Goal: Complete application form

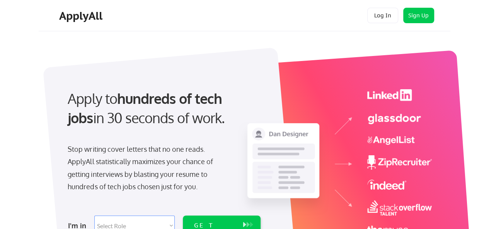
click at [385, 18] on button "Log In" at bounding box center [382, 15] width 31 height 15
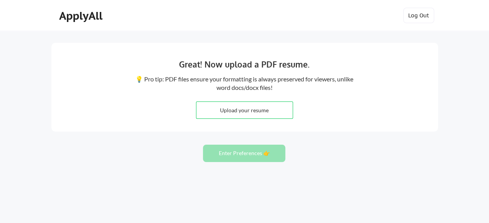
click at [229, 115] on input "file" at bounding box center [244, 110] width 96 height 17
type input "C:\fakepath\Etimarla August resume.pdf"
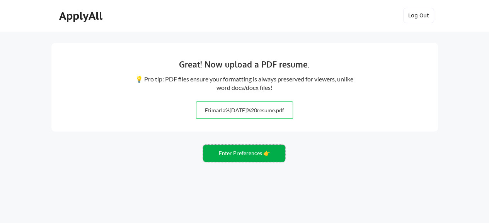
click at [251, 155] on button "Enter Preferences 👉" at bounding box center [244, 153] width 82 height 17
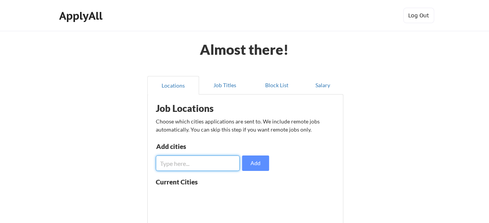
click at [207, 167] on input "input" at bounding box center [198, 163] width 84 height 15
type input "Washington DC"
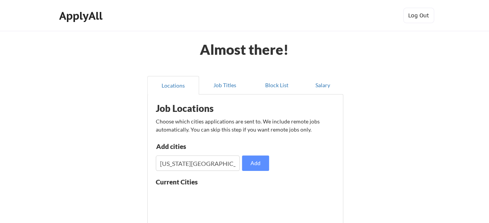
click at [269, 168] on div "Add cities Add" at bounding box center [214, 157] width 116 height 28
click at [265, 167] on button "Add" at bounding box center [255, 163] width 27 height 15
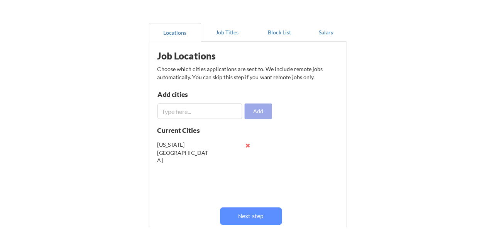
scroll to position [56, 0]
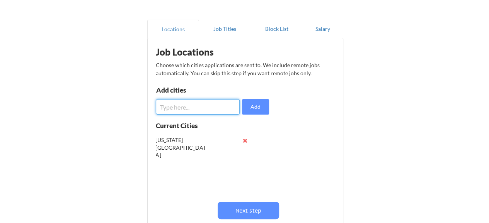
click at [183, 107] on input "input" at bounding box center [198, 106] width 84 height 15
type input "s"
type input "Seattle"
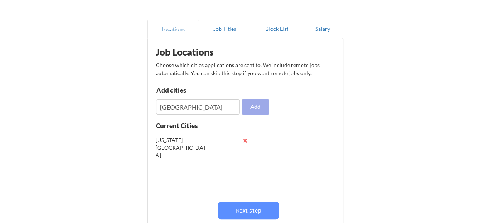
click at [258, 108] on button "Add" at bounding box center [255, 106] width 27 height 15
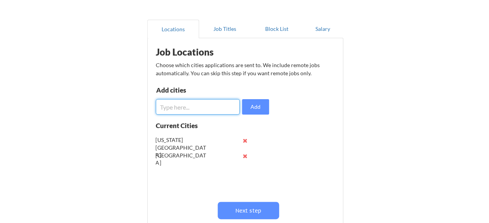
click at [203, 106] on input "input" at bounding box center [198, 106] width 84 height 15
type input "Arlington"
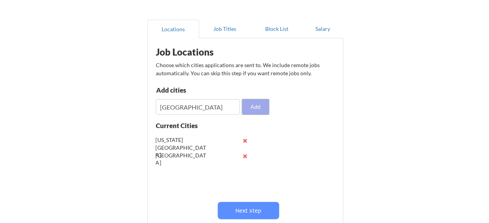
click at [260, 108] on button "Add" at bounding box center [255, 106] width 27 height 15
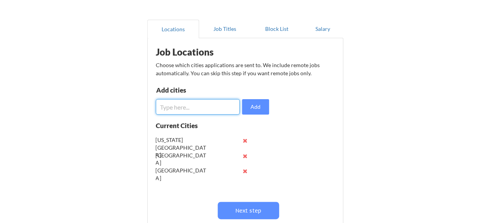
click at [199, 104] on input "input" at bounding box center [198, 106] width 84 height 15
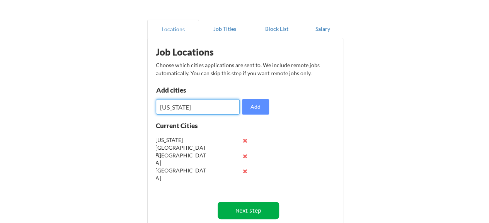
type input "New York"
click at [241, 209] on button "Next step" at bounding box center [247, 210] width 61 height 17
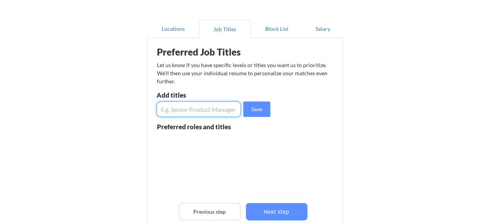
click at [175, 109] on input "input" at bounding box center [198, 109] width 85 height 15
type input "data entry specialist"
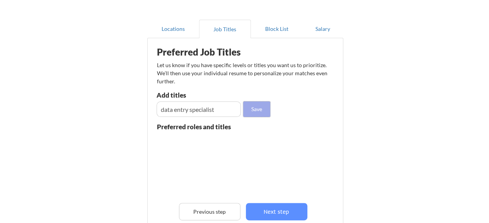
click at [261, 105] on button "Save" at bounding box center [256, 109] width 27 height 15
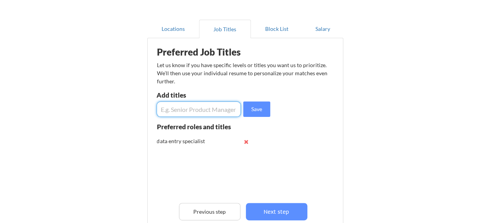
click at [191, 107] on input "input" at bounding box center [198, 109] width 85 height 15
type input "data analyst"
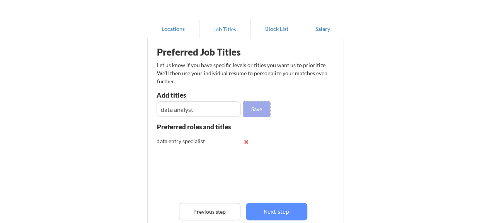
click at [256, 111] on button "Save" at bounding box center [256, 109] width 27 height 15
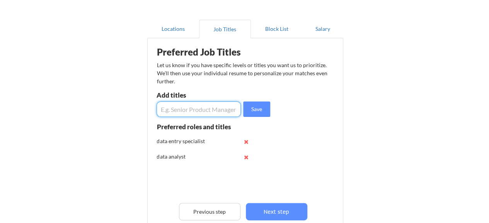
click at [209, 116] on input "input" at bounding box center [198, 109] width 85 height 15
type input "data scientist"
click at [262, 112] on button "Save" at bounding box center [256, 109] width 27 height 15
click at [182, 114] on input "input" at bounding box center [198, 109] width 85 height 15
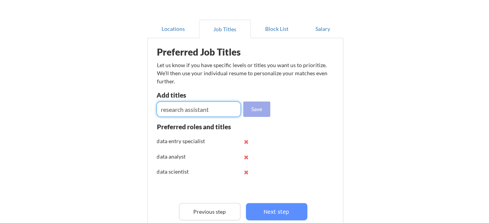
type input "research assistant"
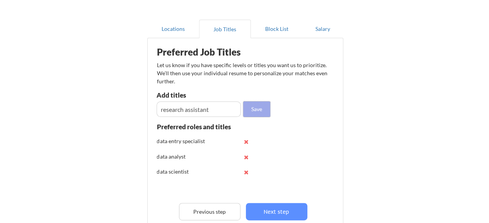
click at [264, 109] on button "Save" at bounding box center [256, 109] width 27 height 15
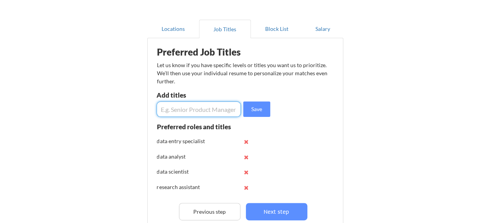
click at [182, 107] on input "input" at bounding box center [198, 109] width 85 height 15
type input "Clinical Research Assistant"
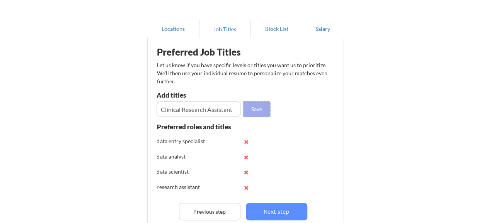
click at [262, 107] on button "Save" at bounding box center [256, 109] width 27 height 15
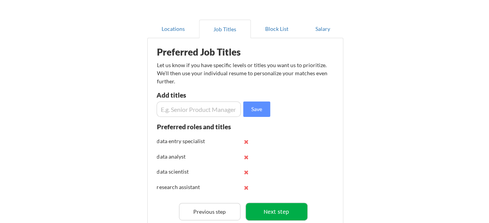
click at [288, 214] on button "Next step" at bounding box center [276, 211] width 61 height 17
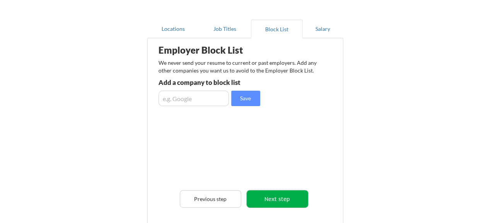
click at [278, 200] on button "Next step" at bounding box center [276, 198] width 61 height 17
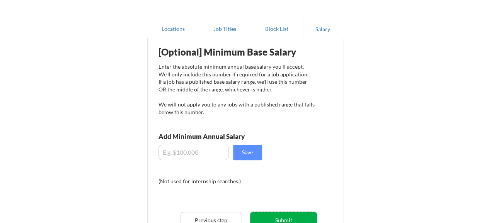
click at [282, 215] on button "Submit" at bounding box center [283, 220] width 67 height 17
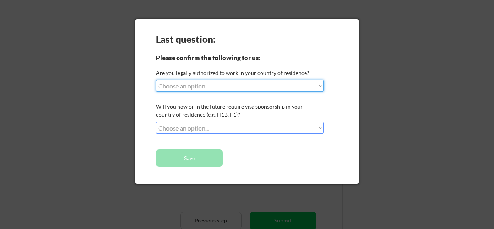
click at [250, 92] on div "Last question: Please confirm the following for us: Are you legally authorized …" at bounding box center [247, 101] width 223 height 165
click at [236, 86] on select "Choose an option... Yes, I am a US Citizen Yes, I am a Canadian Citizen Yes, I …" at bounding box center [240, 86] width 168 height 12
select select ""yes__i_am_here_on_a_visa__h1b__opt__etc__""
click at [156, 80] on select "Choose an option... Yes, I am a US Citizen Yes, I am a Canadian Citizen Yes, I …" at bounding box center [240, 86] width 168 height 12
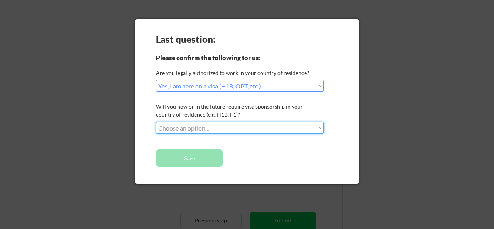
click at [210, 131] on select "Choose an option... No, I will not need sponsorship Yes, I will need sponsorship" at bounding box center [240, 128] width 168 height 12
select select ""no__i_will_not_need_sponsorship""
click at [156, 122] on select "Choose an option... No, I will not need sponsorship Yes, I will need sponsorship" at bounding box center [240, 128] width 168 height 12
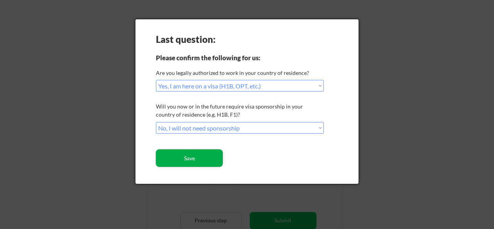
click at [194, 157] on button "Save" at bounding box center [189, 158] width 67 height 17
